Goal: Communication & Community: Answer question/provide support

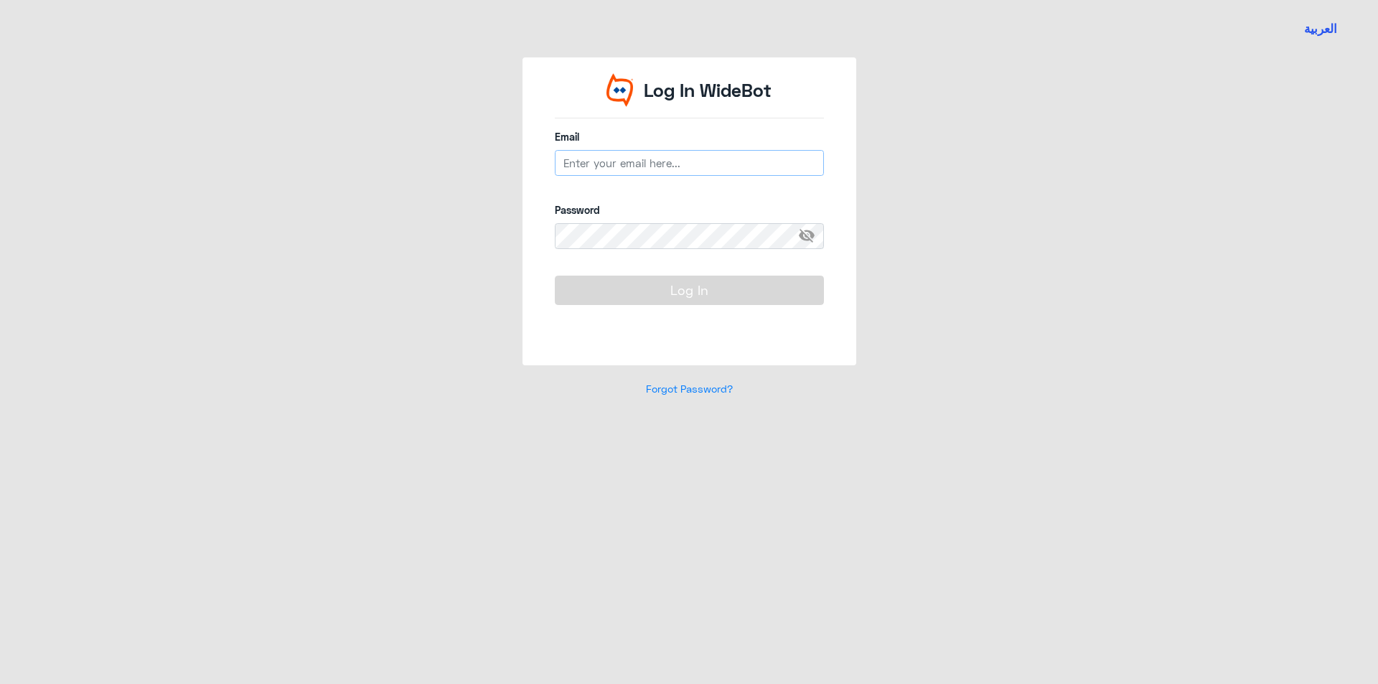
type input "[EMAIL_ADDRESS][DOMAIN_NAME]"
click at [663, 281] on button "Log In" at bounding box center [689, 290] width 269 height 29
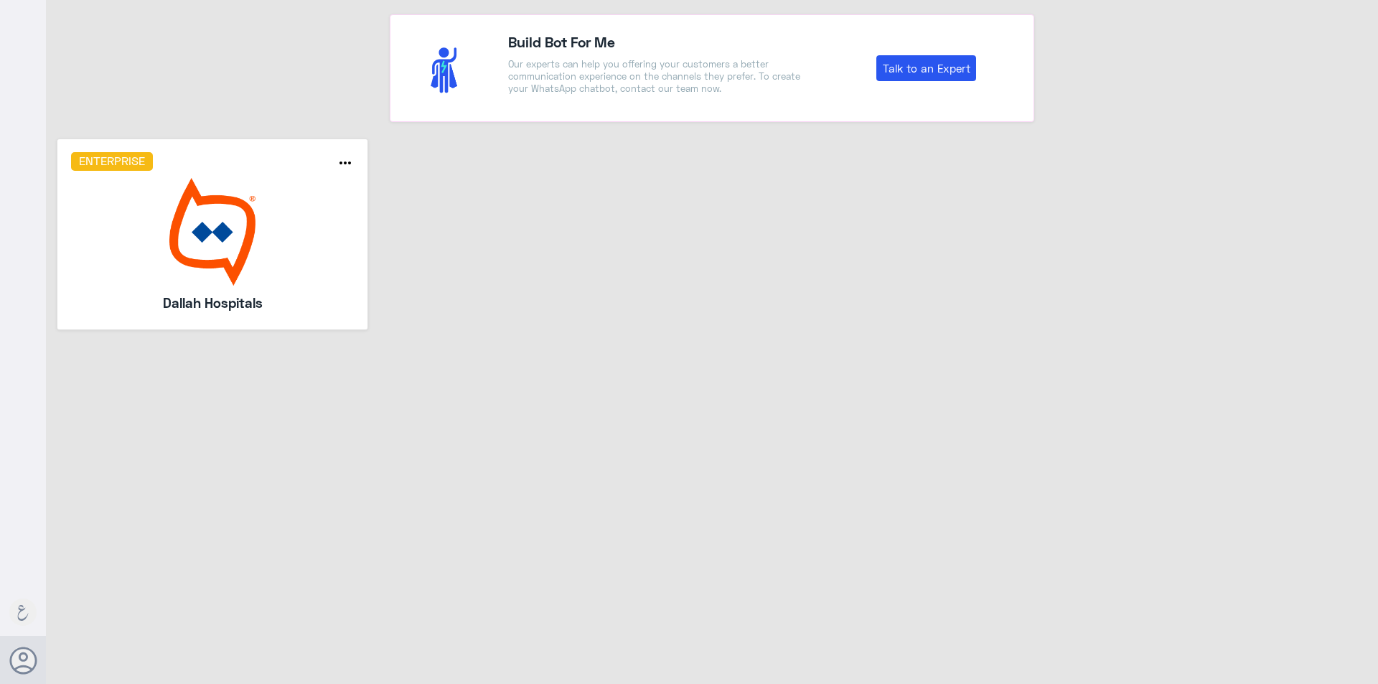
click at [264, 238] on img at bounding box center [213, 232] width 284 height 108
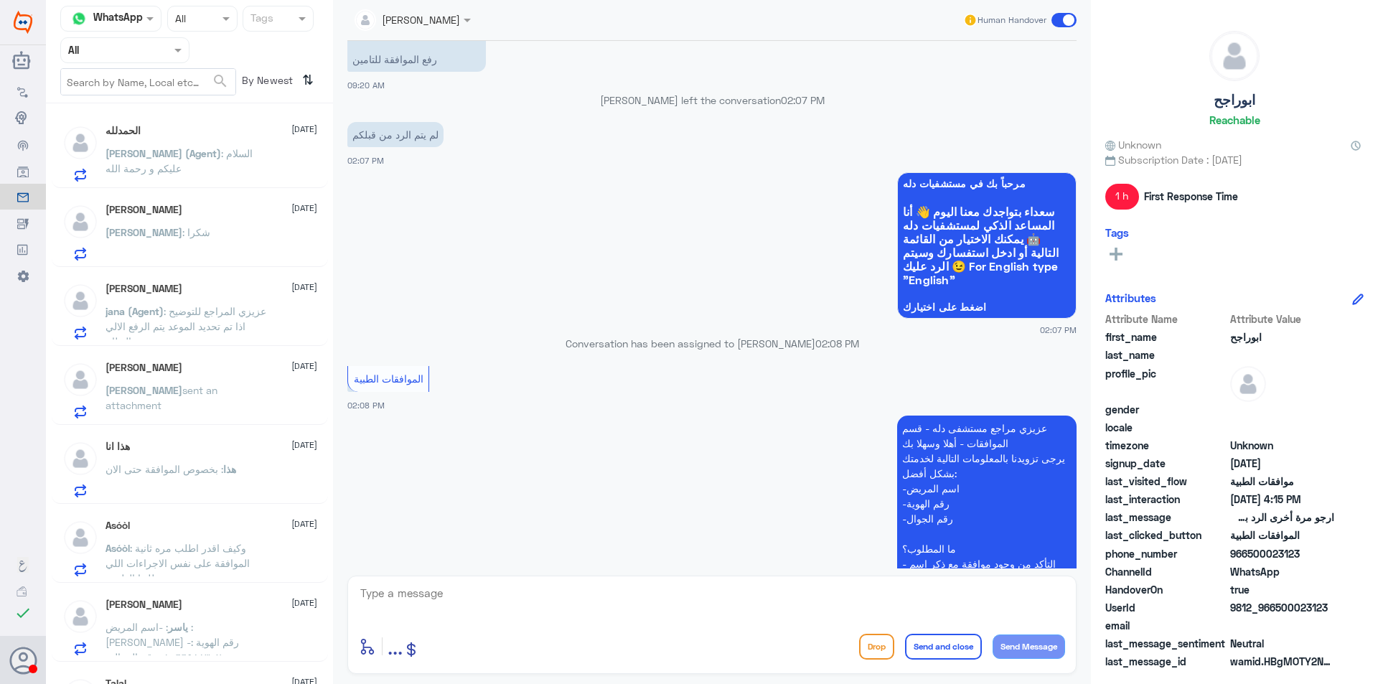
scroll to position [1123, 0]
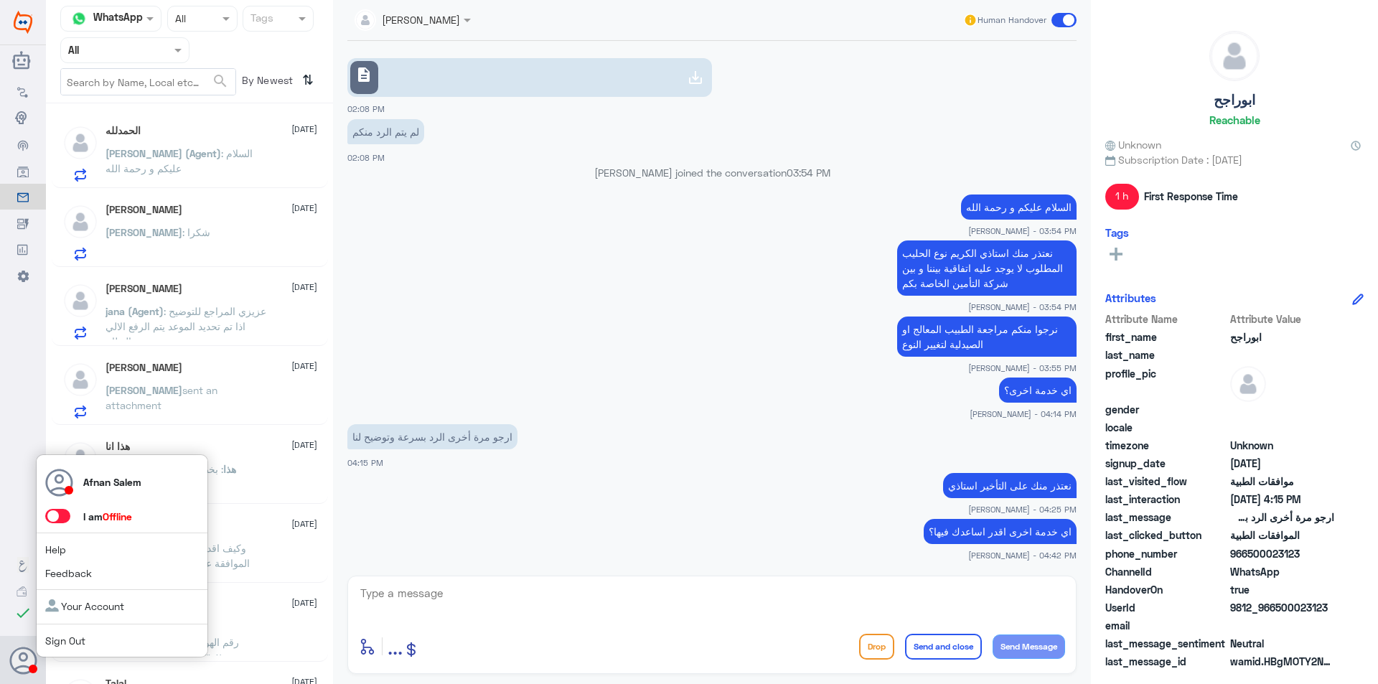
click at [64, 639] on link "Sign Out" at bounding box center [65, 641] width 40 height 12
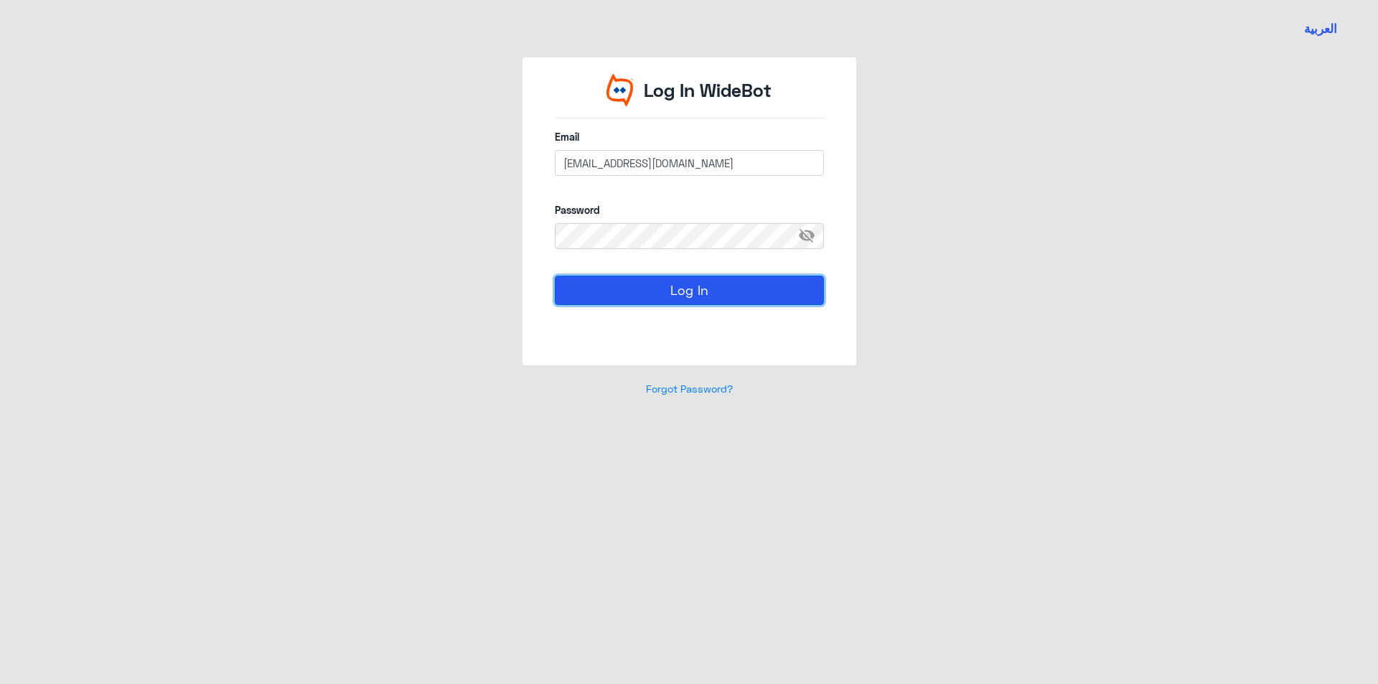
click at [641, 299] on button "Log In" at bounding box center [689, 290] width 269 height 29
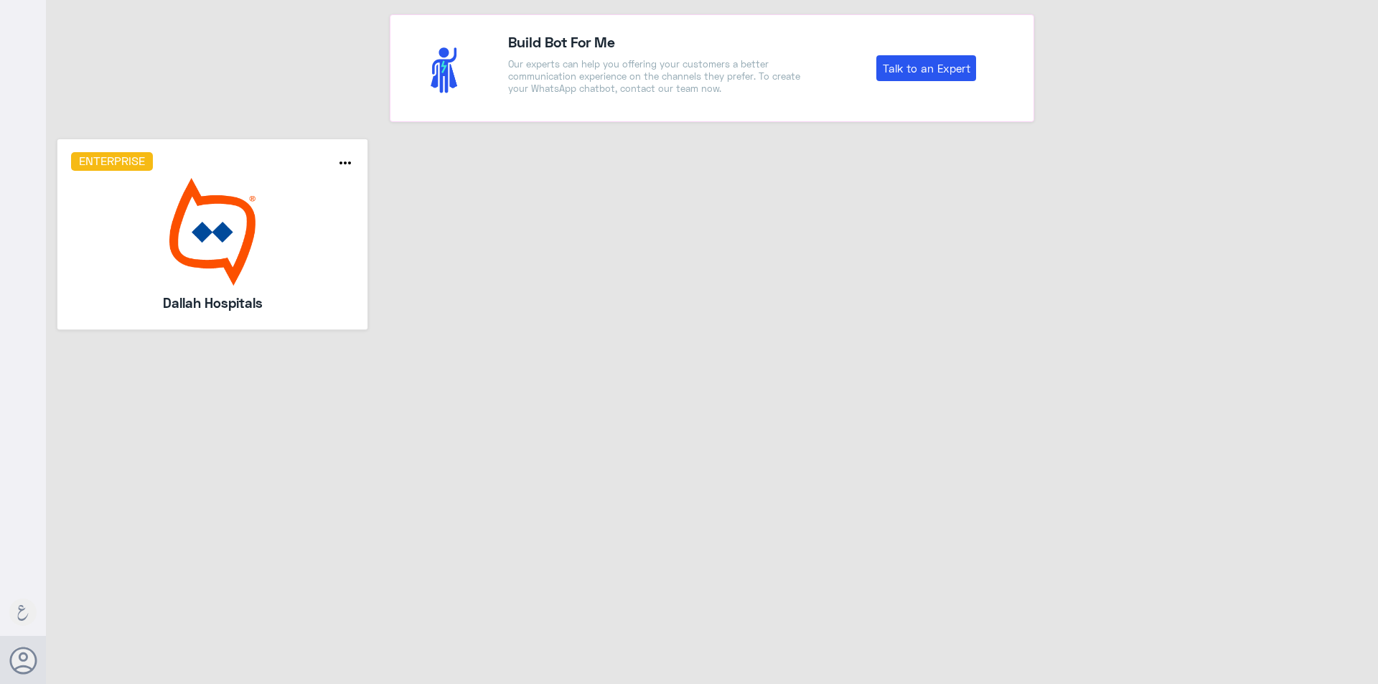
click at [356, 254] on div "Enterprise more_horiz Dallah Hospitals" at bounding box center [212, 235] width 333 height 192
click at [194, 275] on img at bounding box center [213, 232] width 284 height 108
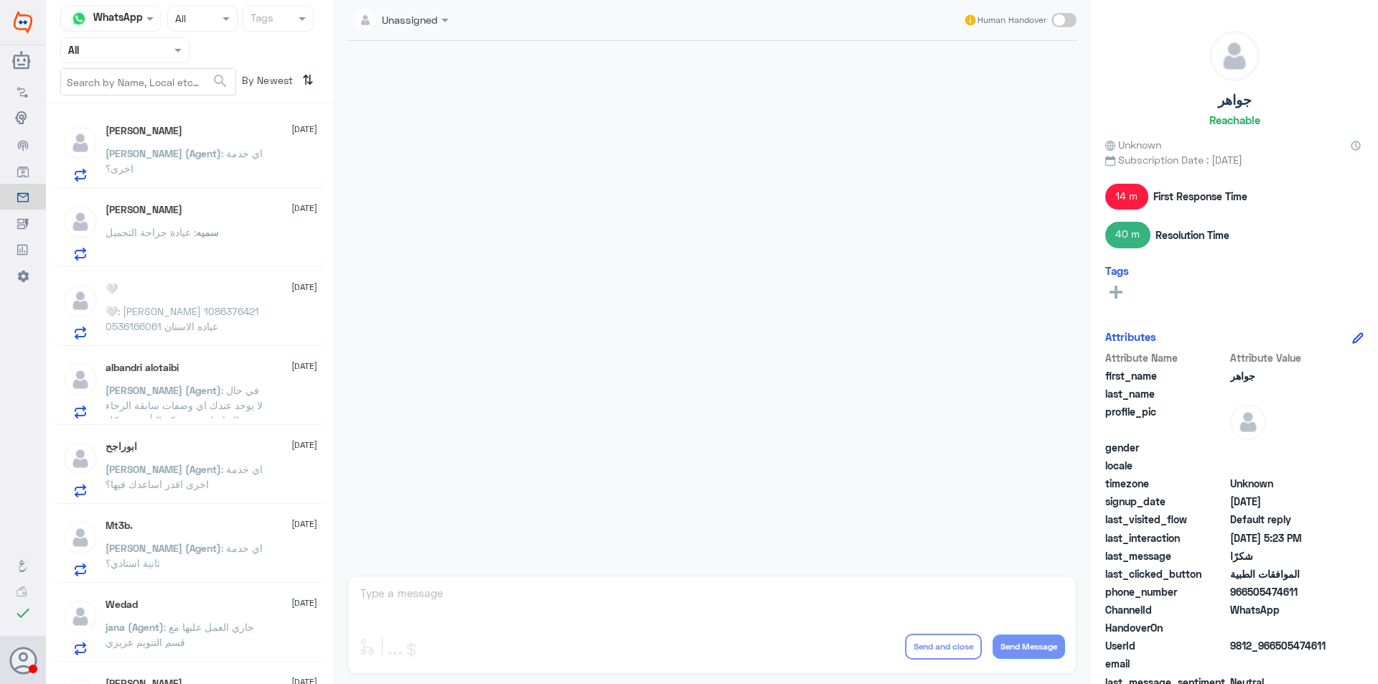
drag, startPoint x: 127, startPoint y: 42, endPoint x: 132, endPoint y: 65, distance: 23.5
click at [127, 43] on input "text" at bounding box center [107, 50] width 79 height 17
click at [152, 175] on div "Your Team" at bounding box center [124, 179] width 129 height 33
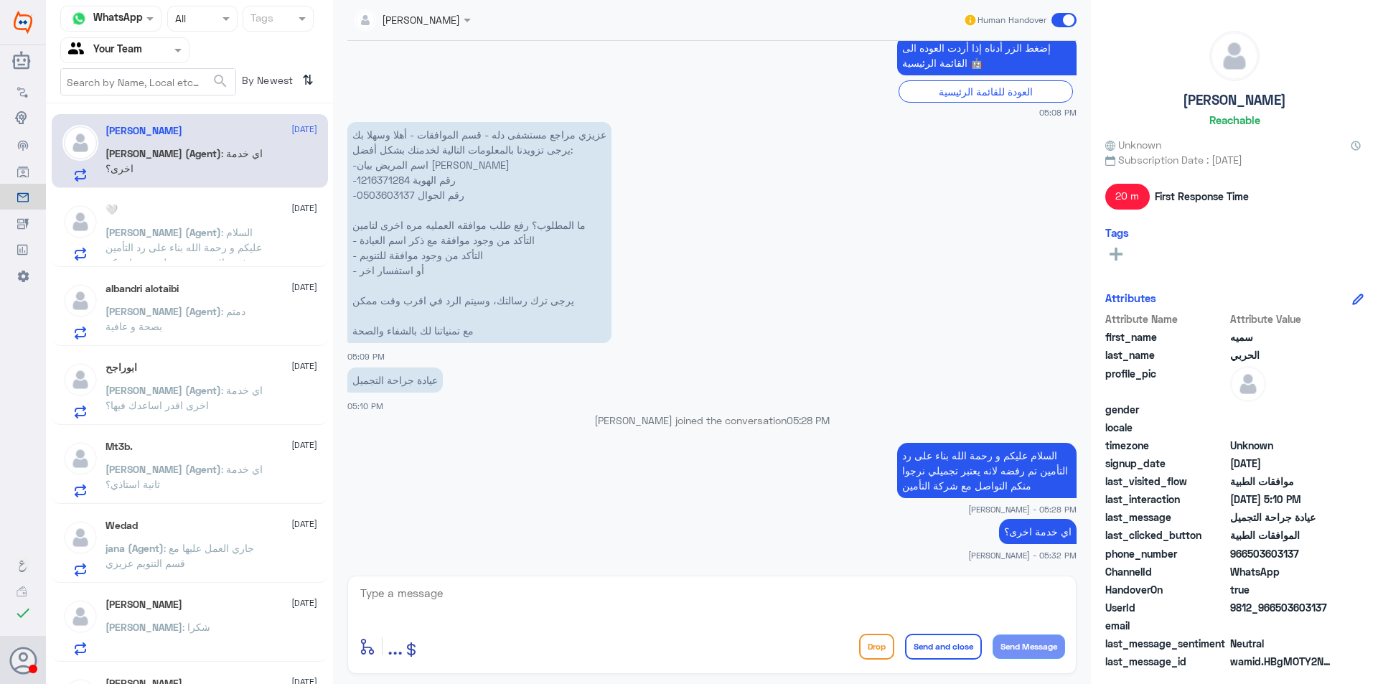
scroll to position [215, 0]
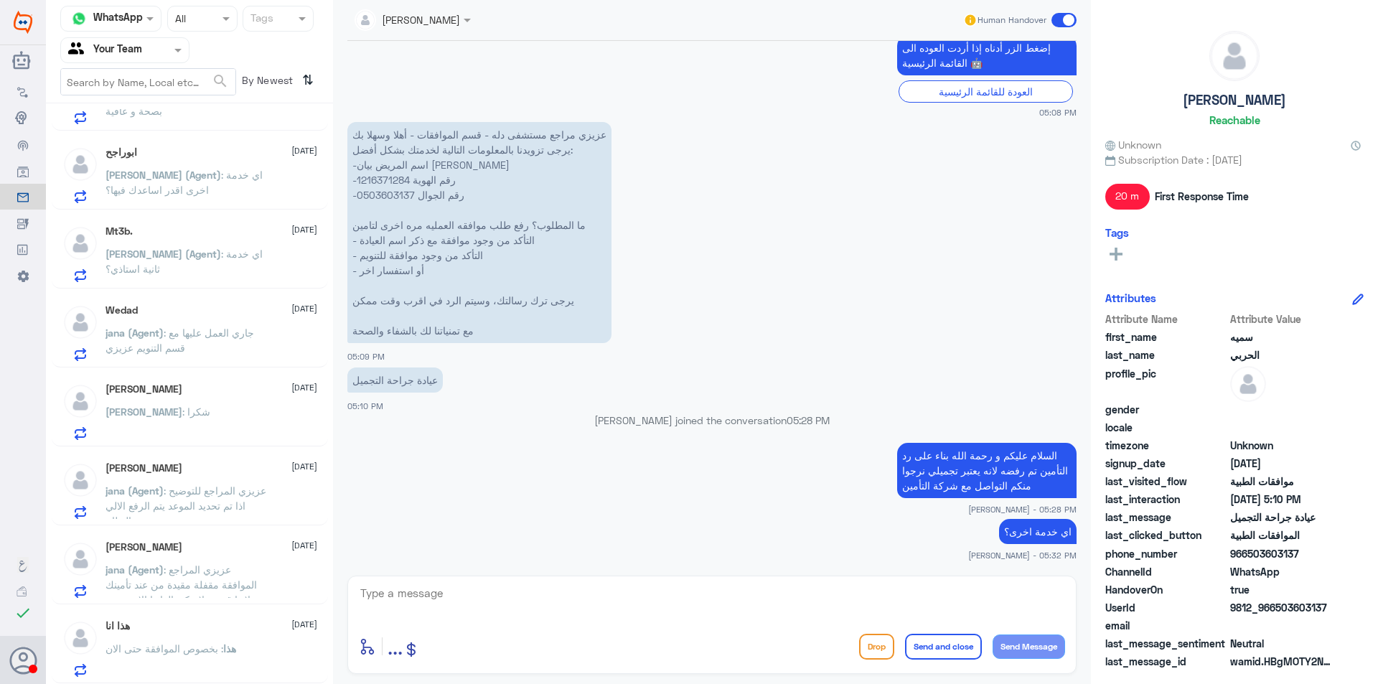
click at [213, 354] on p "jana (Agent) : جاري العمل عليها مع قسم التنويم عزيزي" at bounding box center [187, 343] width 162 height 36
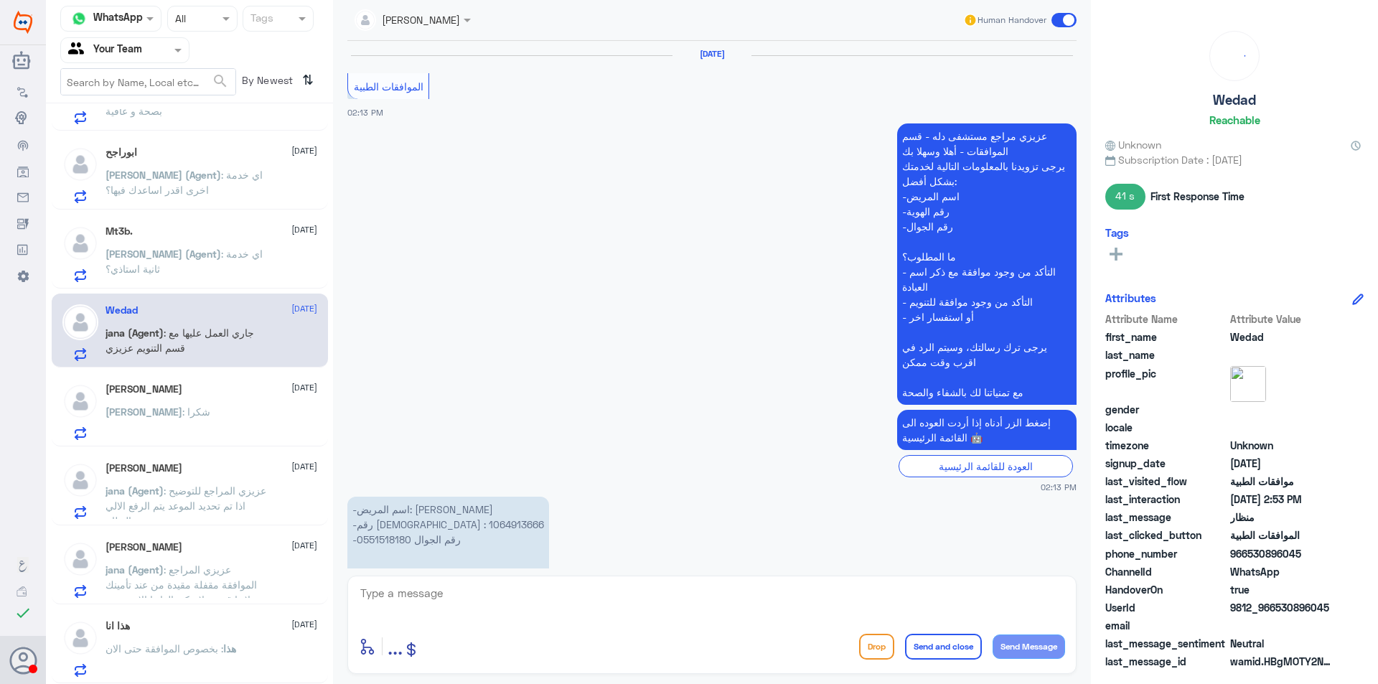
scroll to position [1367, 0]
